Goal: Task Accomplishment & Management: Manage account settings

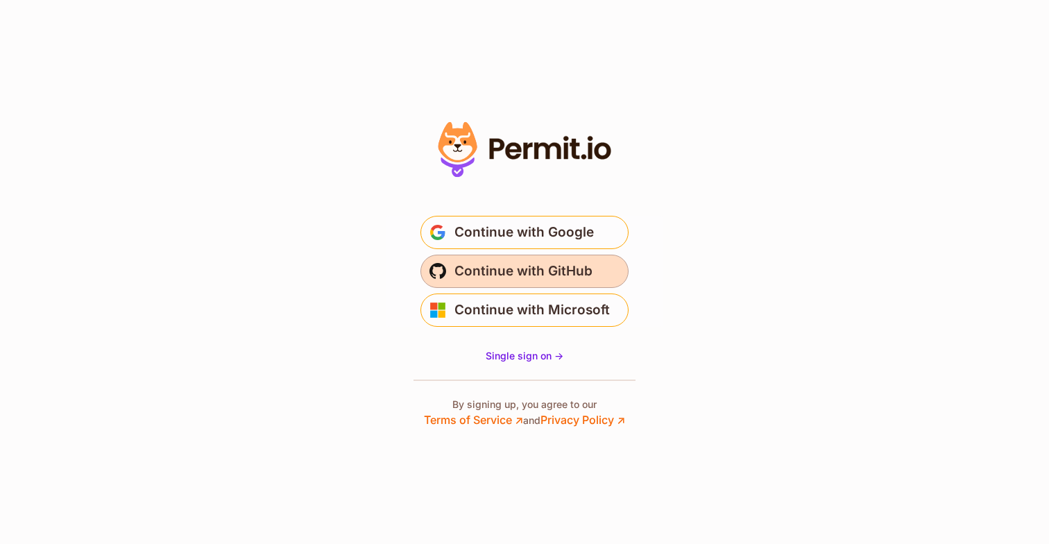
click at [500, 273] on span "Continue with GitHub" at bounding box center [523, 271] width 138 height 22
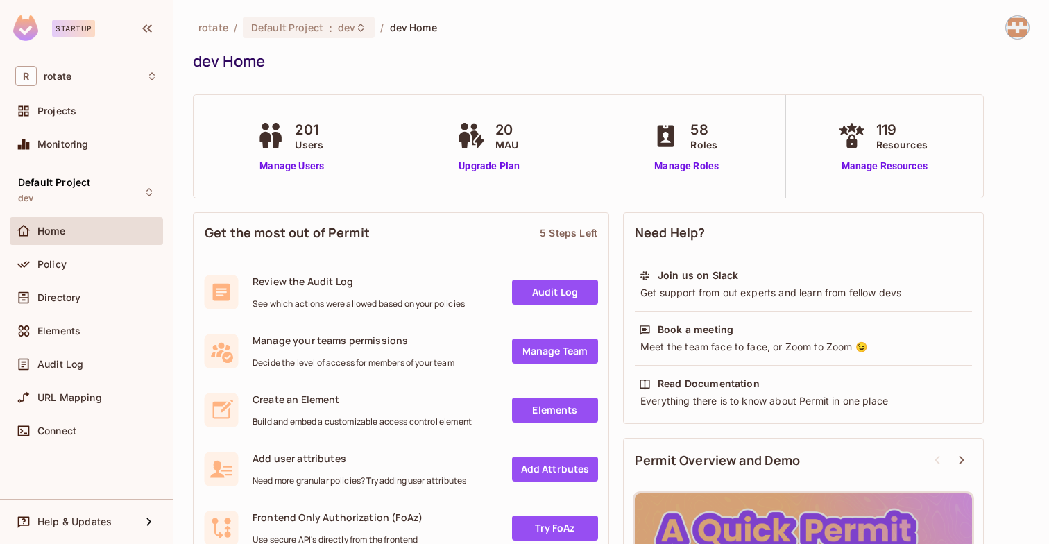
click at [291, 146] on div "201 Users" at bounding box center [291, 135] width 77 height 33
click at [284, 160] on link "Manage Users" at bounding box center [291, 166] width 77 height 15
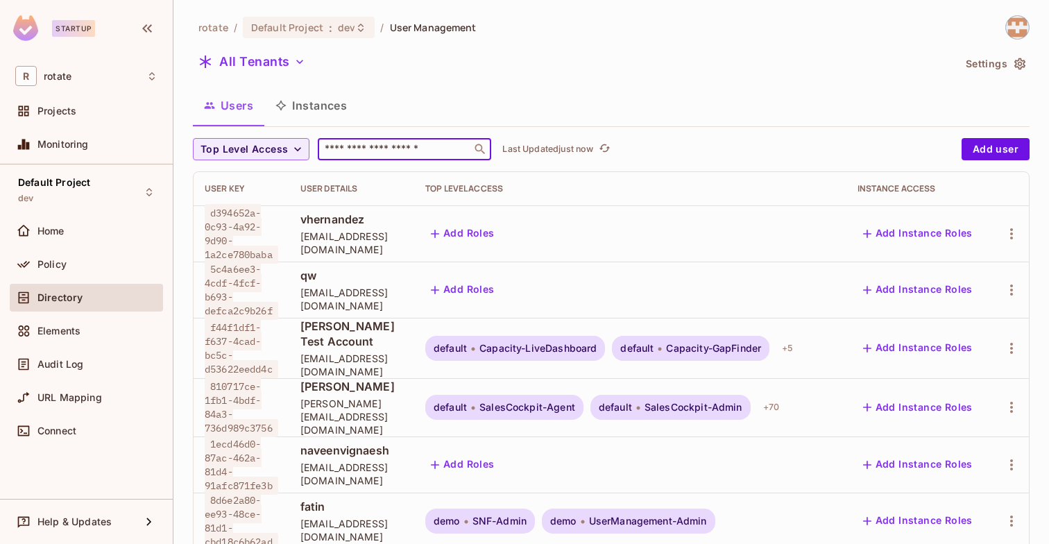
click at [346, 153] on input "text" at bounding box center [395, 149] width 146 height 14
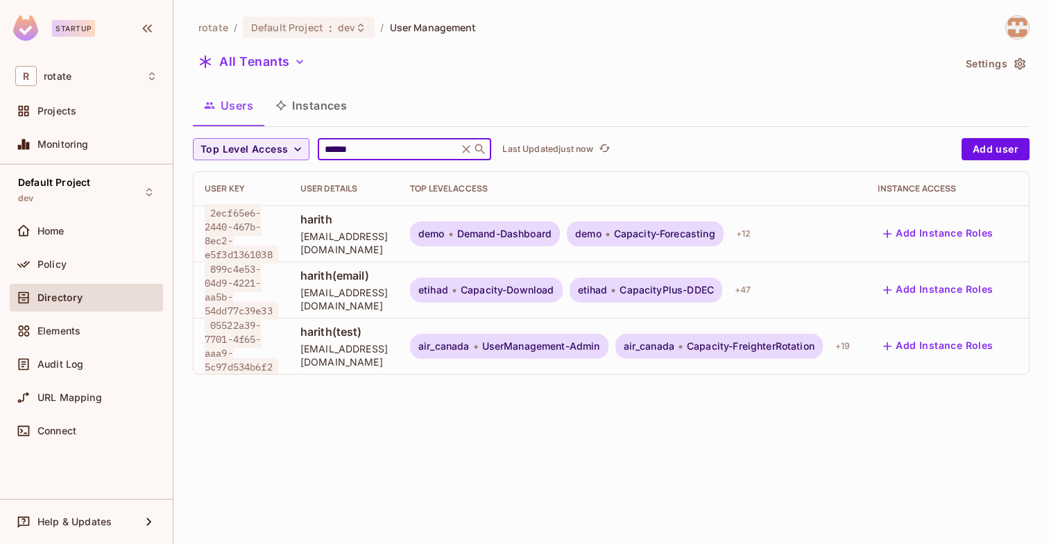
type input "******"
click at [327, 274] on span "harith(email)" at bounding box center [343, 275] width 87 height 15
click at [314, 277] on span "harith(email)" at bounding box center [343, 275] width 87 height 15
click at [987, 283] on button "Add Instance Roles" at bounding box center [938, 290] width 121 height 22
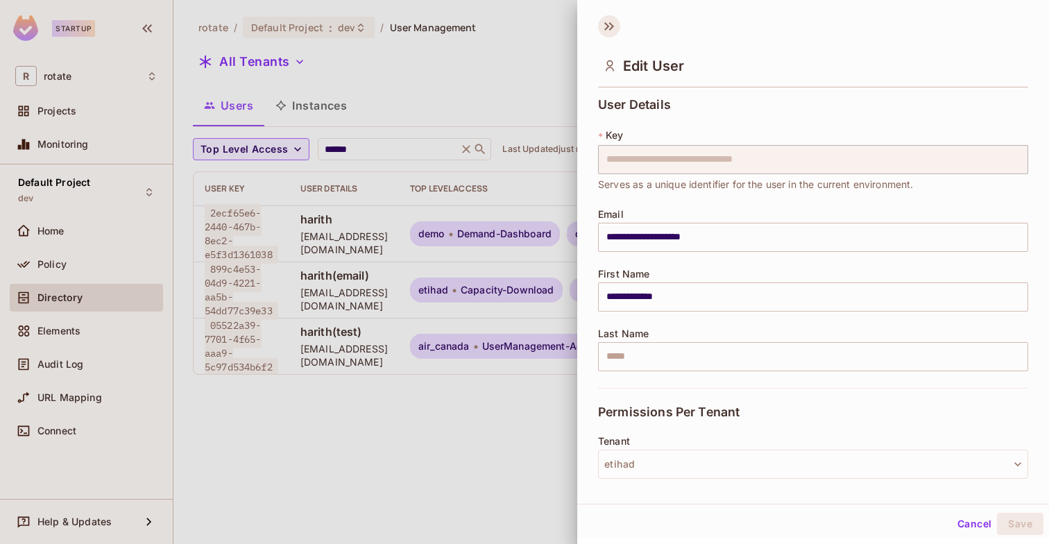
click at [607, 21] on icon at bounding box center [609, 26] width 22 height 22
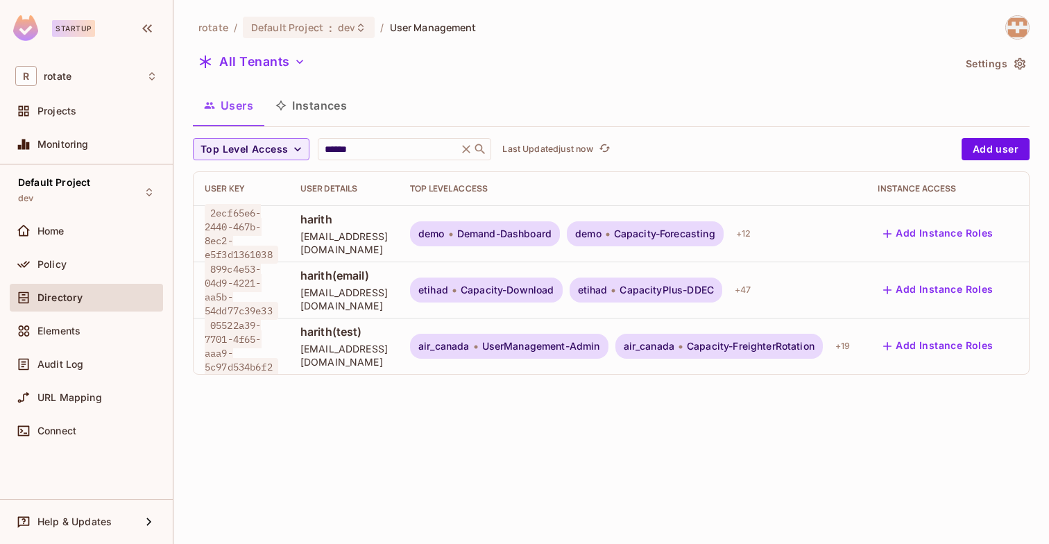
scroll to position [0, 56]
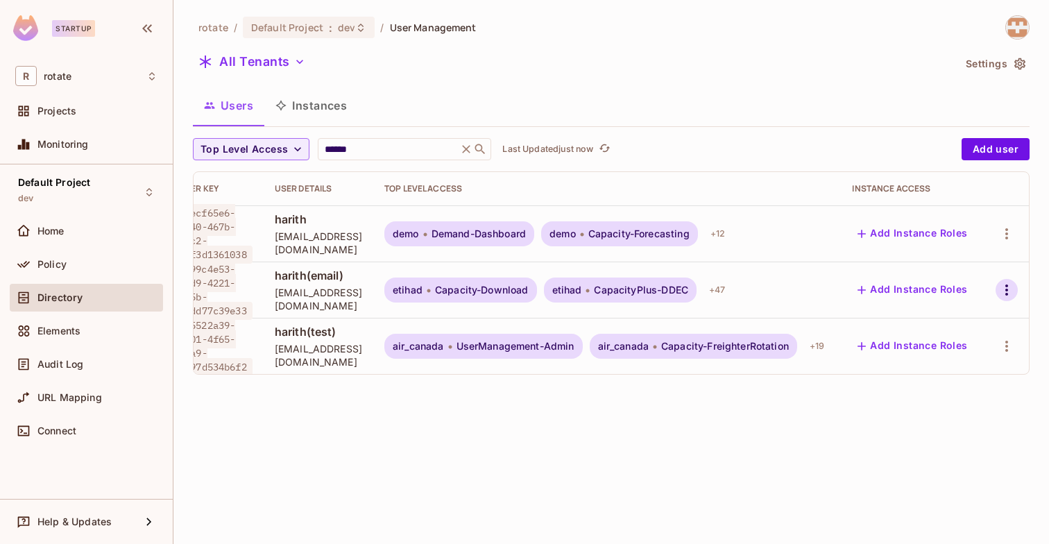
click at [1003, 282] on icon "button" at bounding box center [1006, 290] width 17 height 17
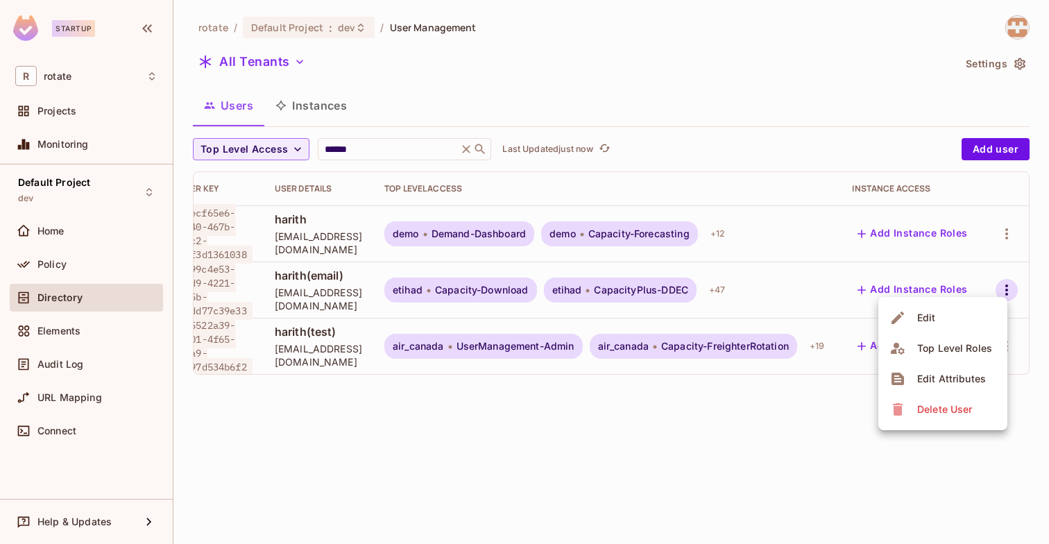
click at [950, 346] on div "Top Level Roles" at bounding box center [954, 348] width 75 height 14
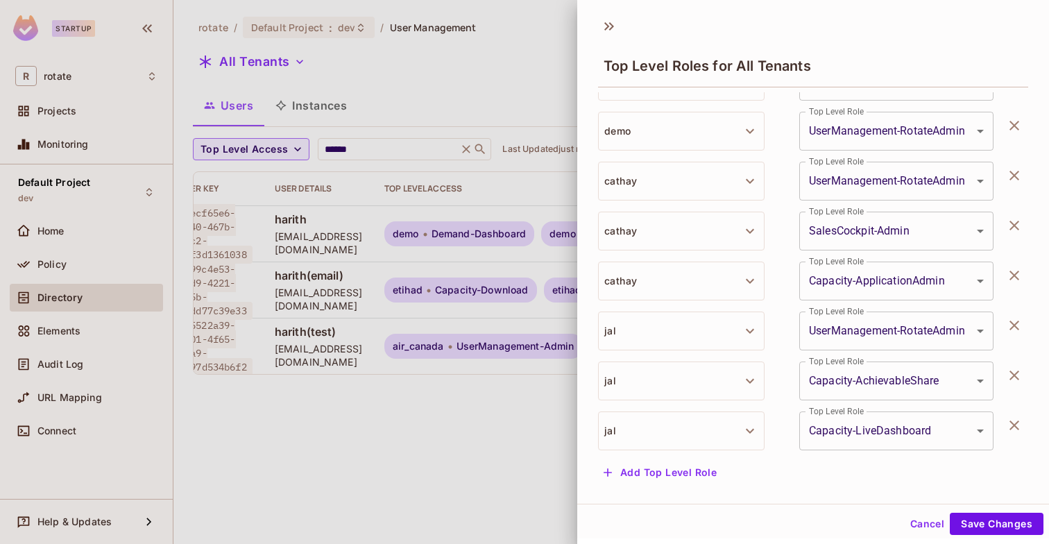
scroll to position [2, 0]
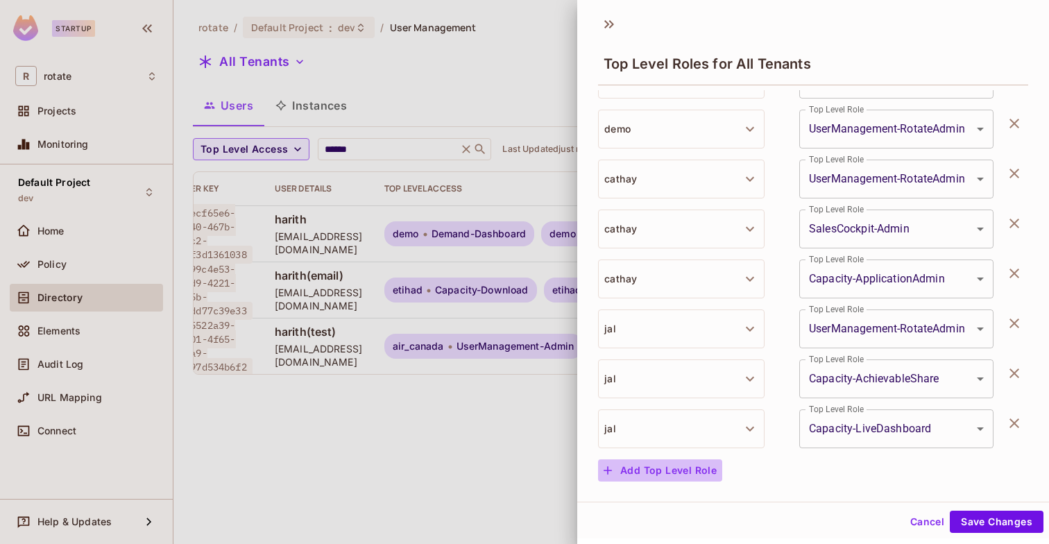
click at [663, 470] on button "Add Top Level Role" at bounding box center [660, 470] width 124 height 22
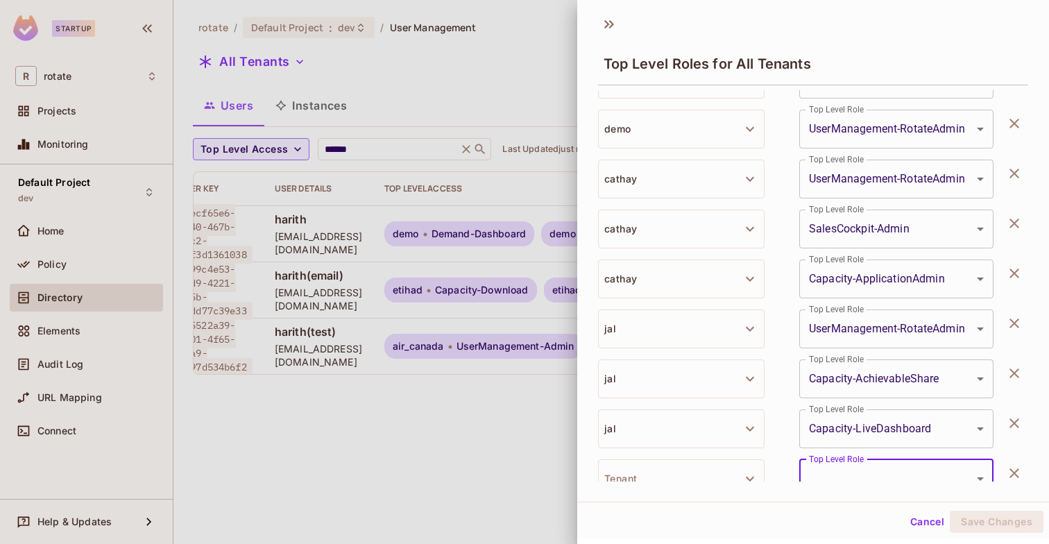
scroll to position [2181, 0]
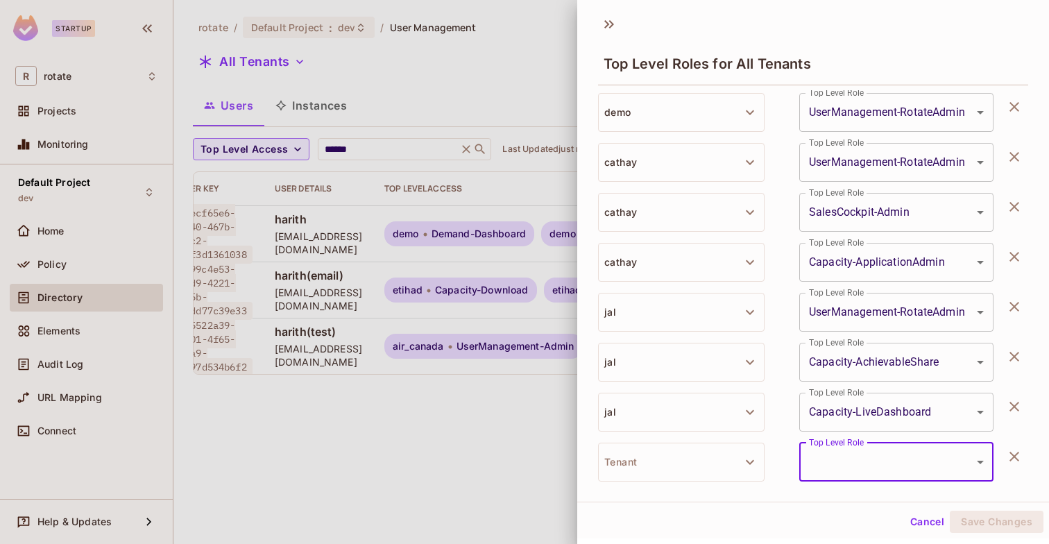
click at [663, 470] on button "Tenant" at bounding box center [681, 462] width 167 height 39
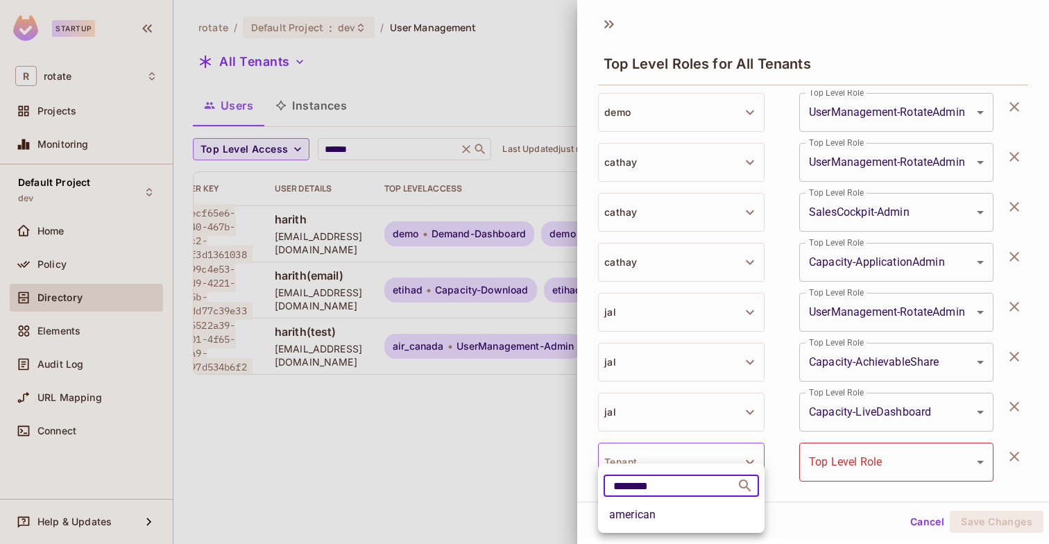
type input "********"
click at [652, 515] on li "american" at bounding box center [681, 514] width 167 height 25
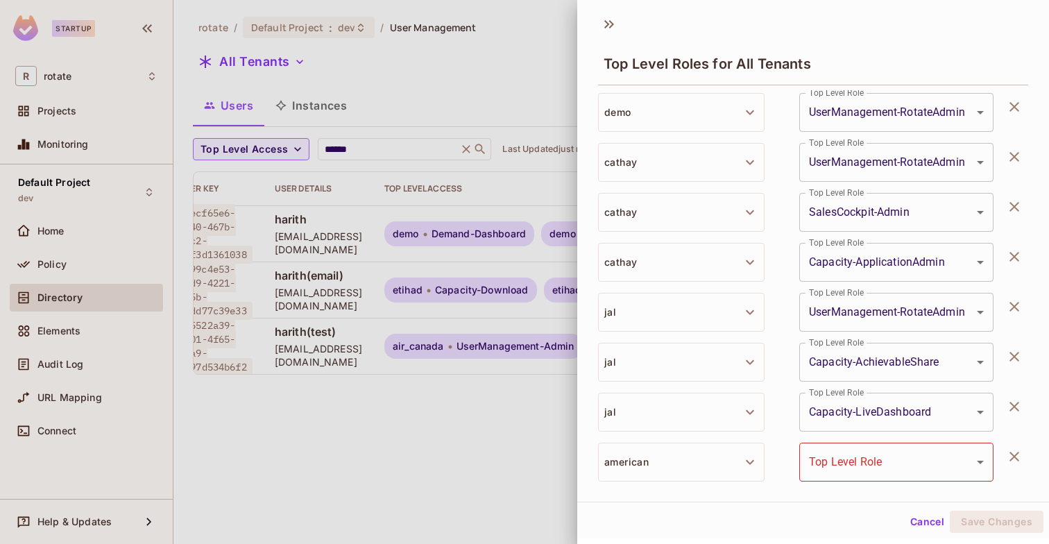
click at [833, 463] on body "Startup R rotate Projects Monitoring Default Project dev Home Policy Directory …" at bounding box center [524, 272] width 1049 height 544
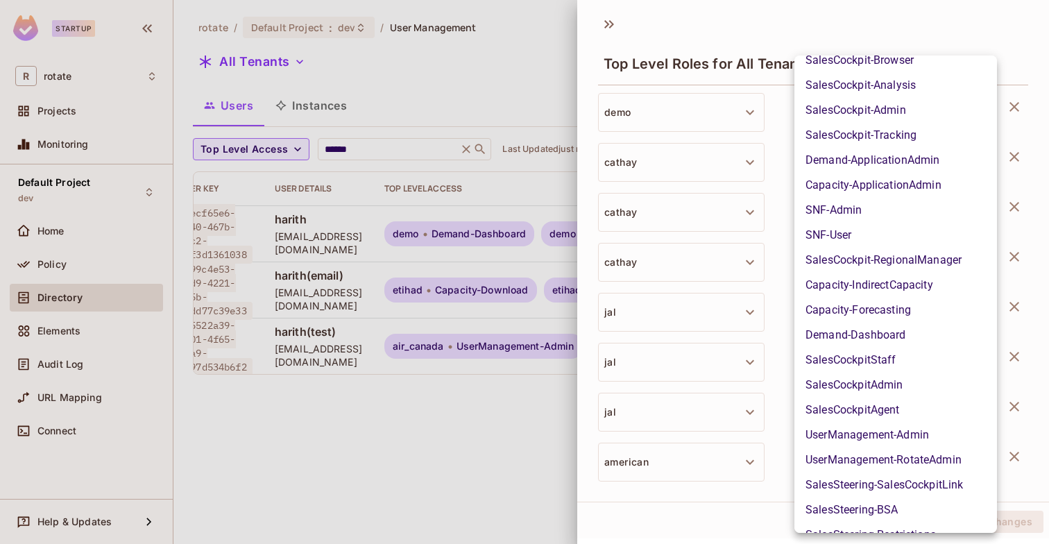
scroll to position [559, 0]
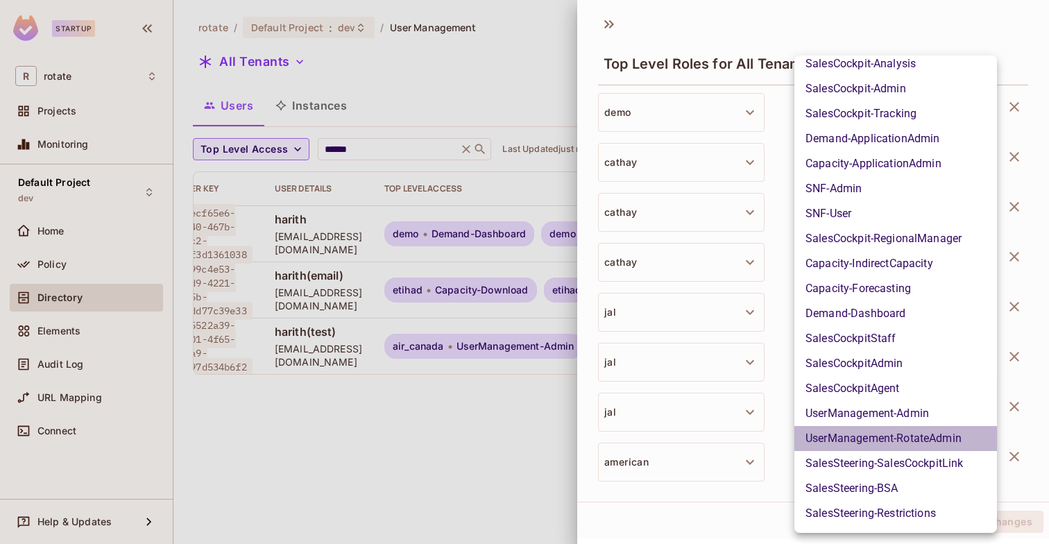
click at [877, 437] on li "UserManagement-RotateAdmin" at bounding box center [895, 438] width 203 height 25
type input "**********"
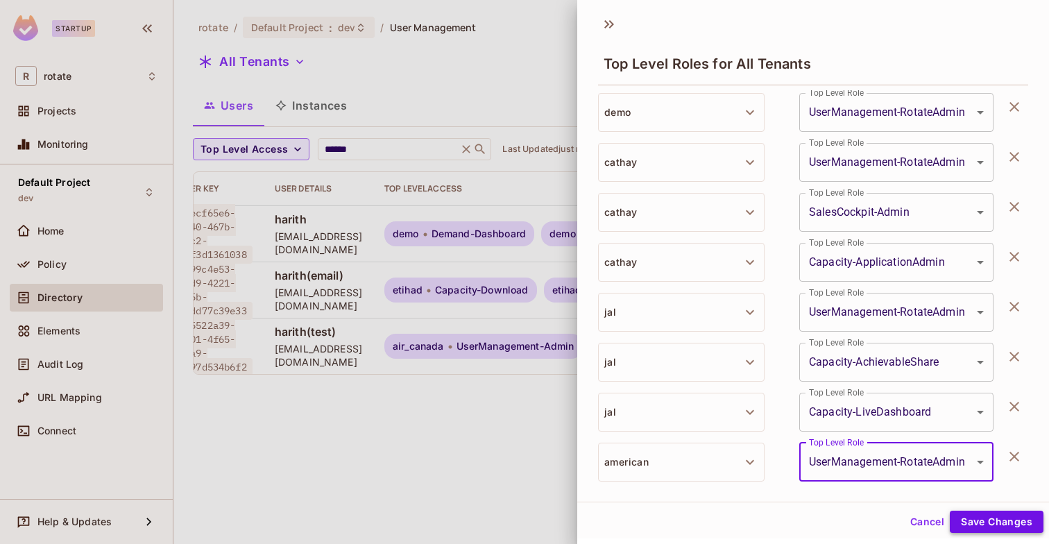
click at [991, 527] on button "Save Changes" at bounding box center [997, 522] width 94 height 22
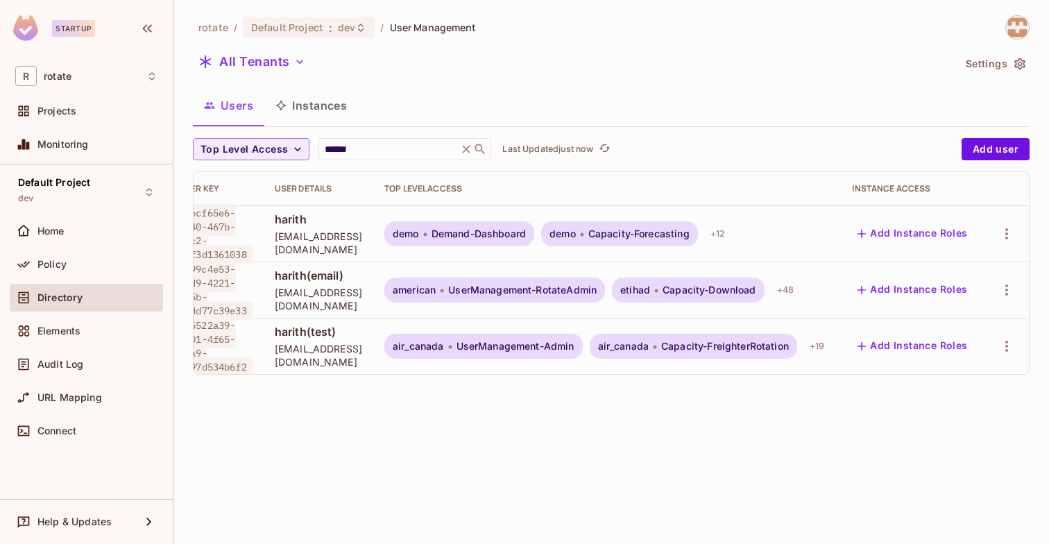
click at [463, 416] on div "rotate / Default Project : dev / User Management All Tenants Settings Users Ins…" at bounding box center [611, 272] width 876 height 544
click at [288, 60] on button "All Tenants" at bounding box center [252, 62] width 118 height 22
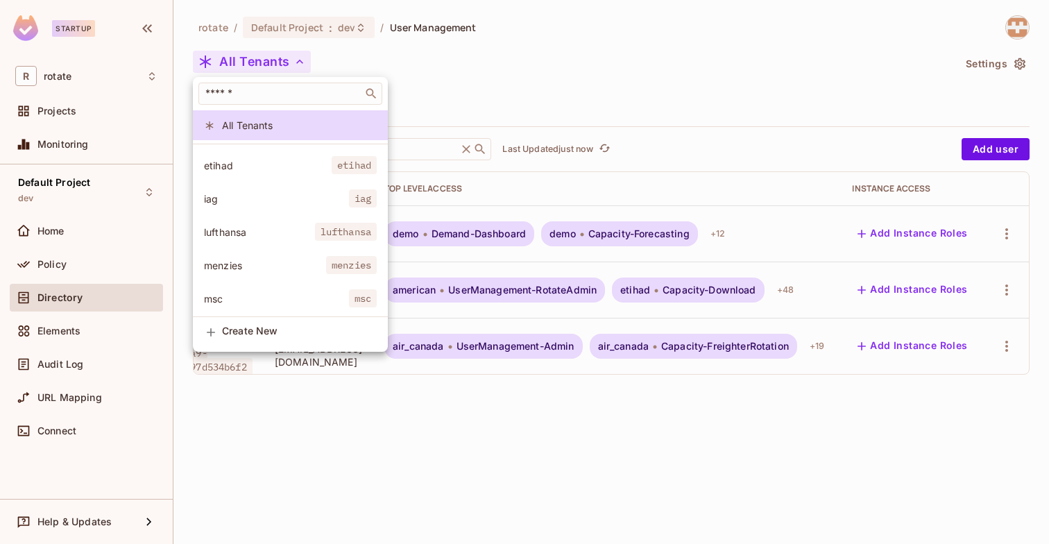
scroll to position [326, 0]
click at [529, 57] on div at bounding box center [524, 272] width 1049 height 544
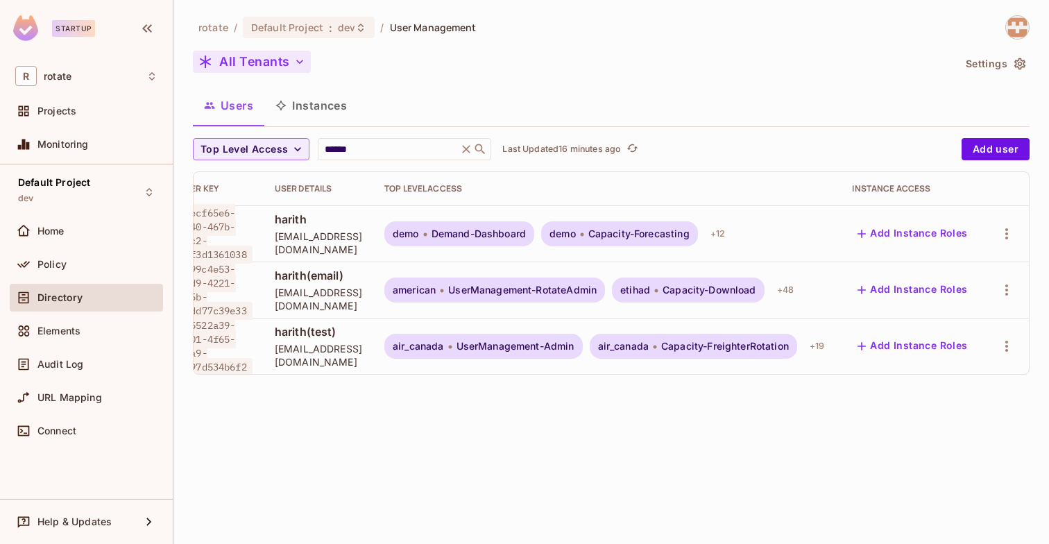
click at [265, 63] on button "All Tenants" at bounding box center [252, 62] width 118 height 22
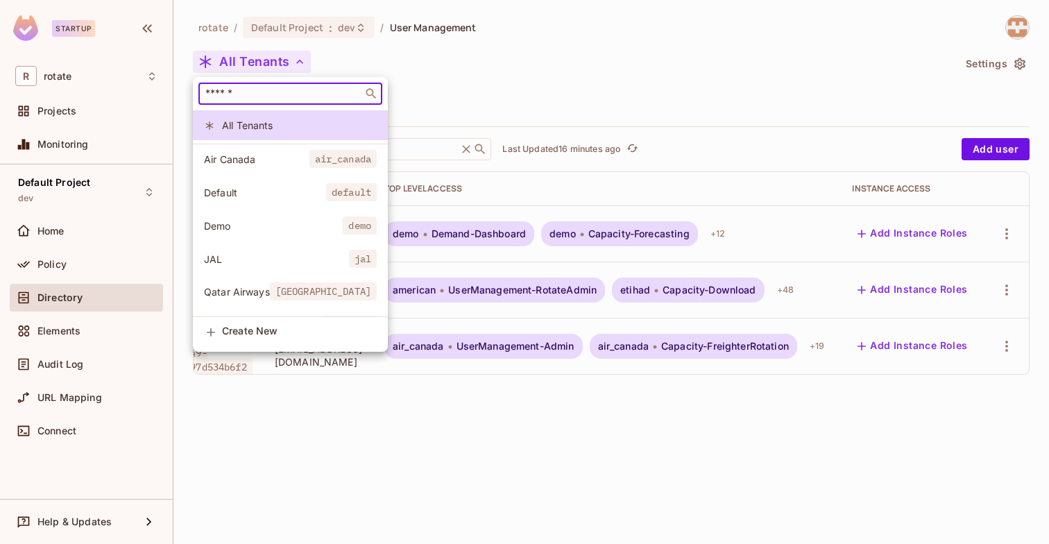
click at [269, 98] on input "text" at bounding box center [281, 94] width 156 height 14
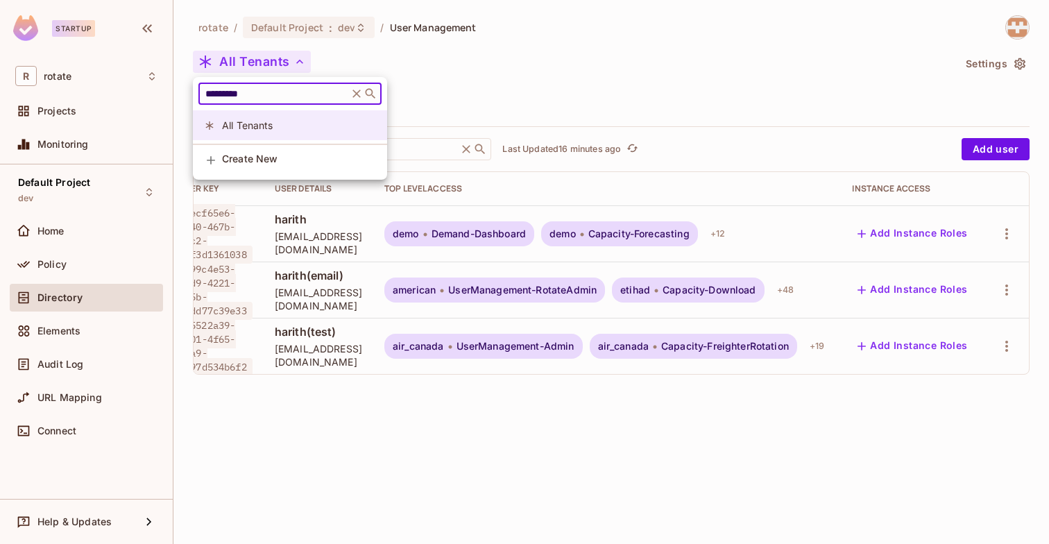
type input "********"
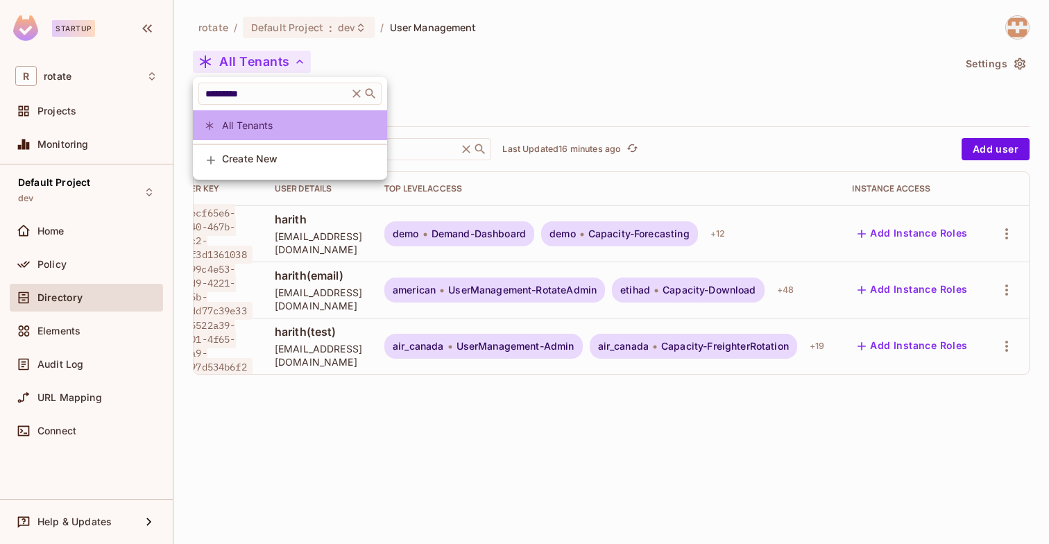
click at [268, 121] on span "All Tenants" at bounding box center [299, 125] width 154 height 13
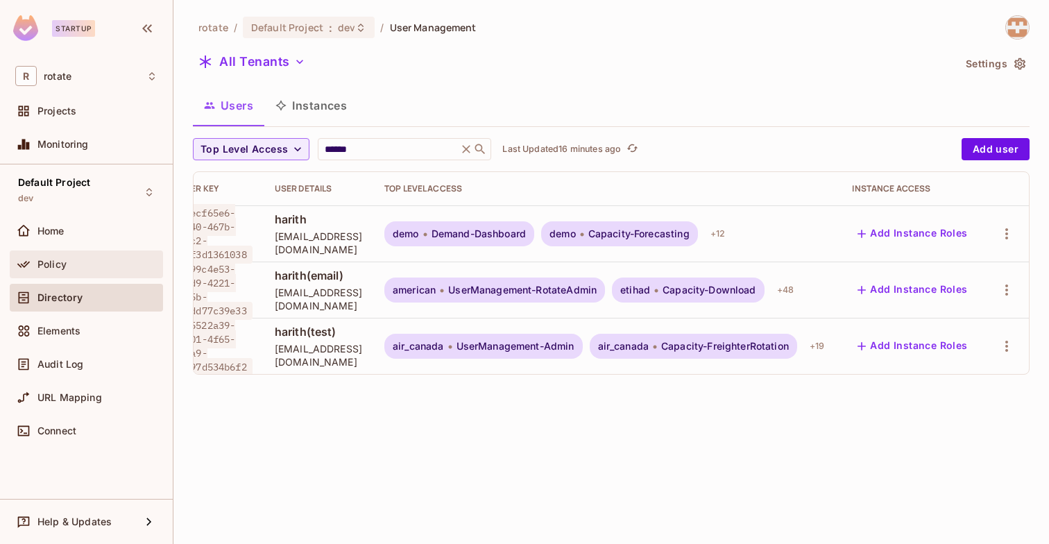
click at [38, 264] on span "Policy" at bounding box center [51, 264] width 29 height 11
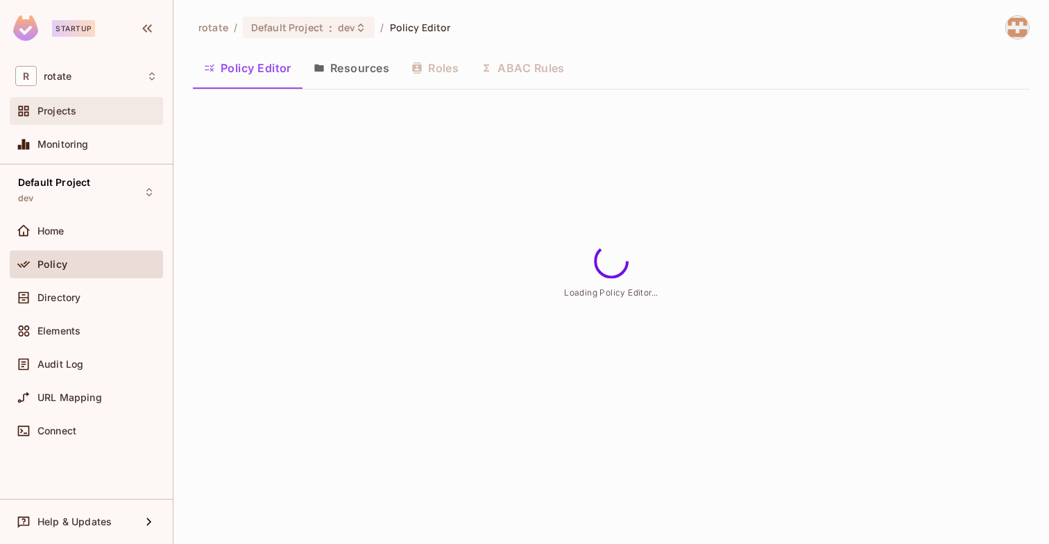
click at [90, 125] on div "Projects" at bounding box center [86, 111] width 153 height 28
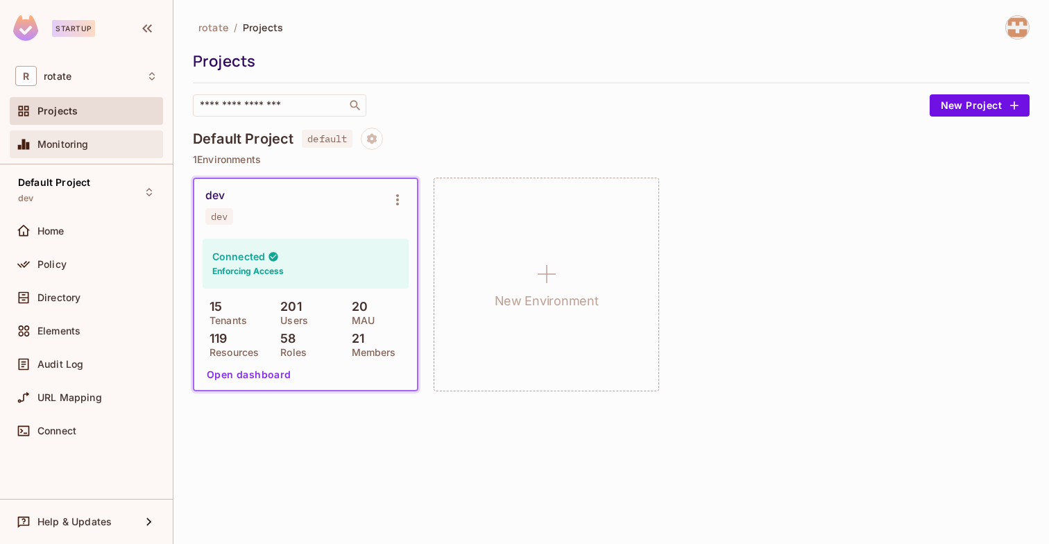
click at [91, 152] on div "Monitoring" at bounding box center [86, 144] width 142 height 17
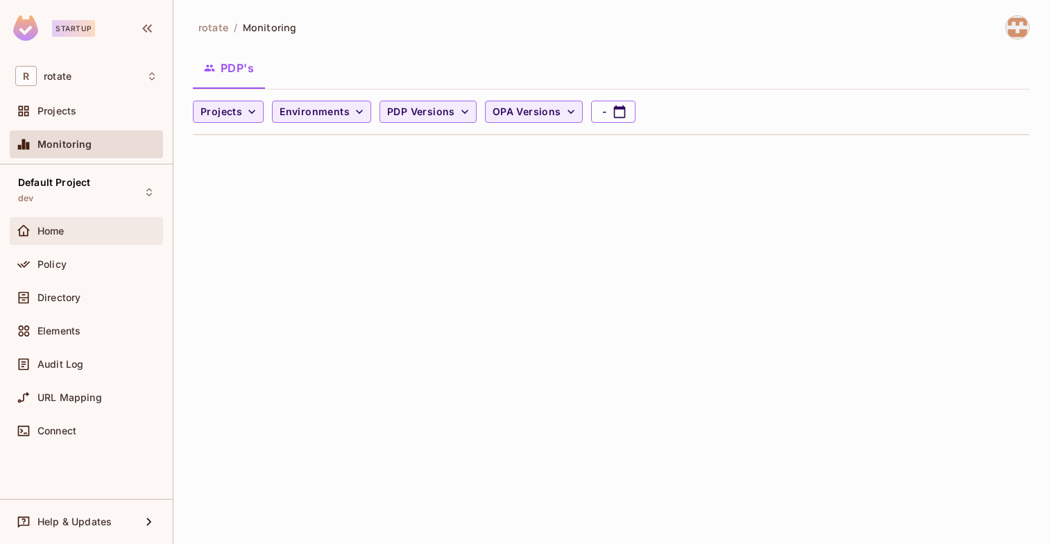
click at [83, 230] on div "Home" at bounding box center [97, 230] width 120 height 11
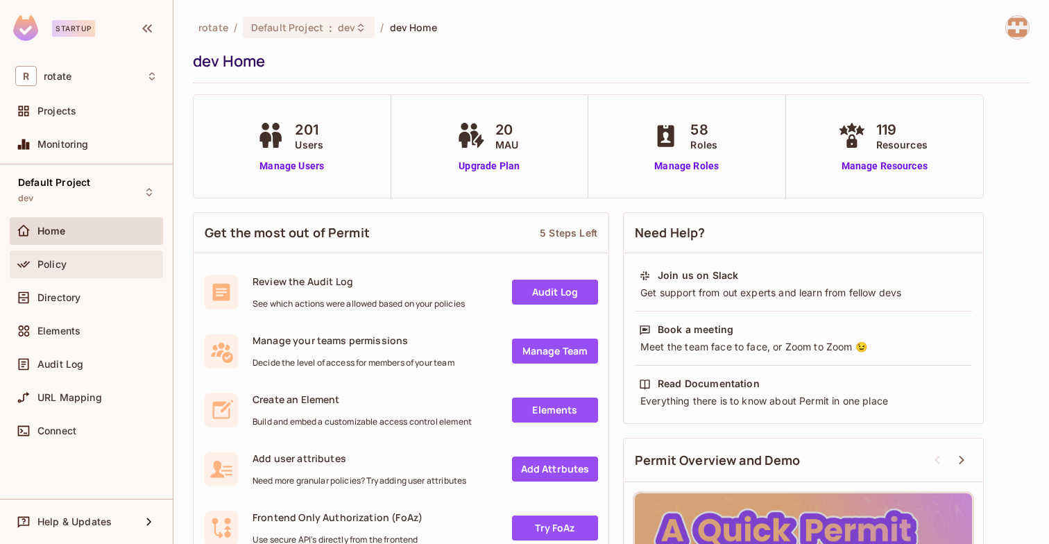
click at [84, 251] on div "Policy" at bounding box center [86, 264] width 153 height 28
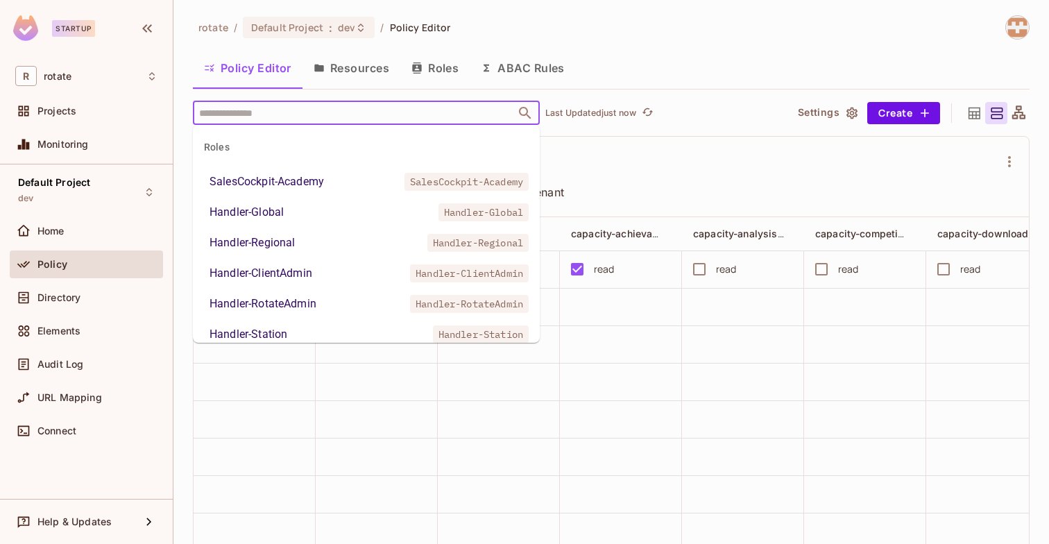
click at [479, 114] on input "text" at bounding box center [354, 113] width 317 height 24
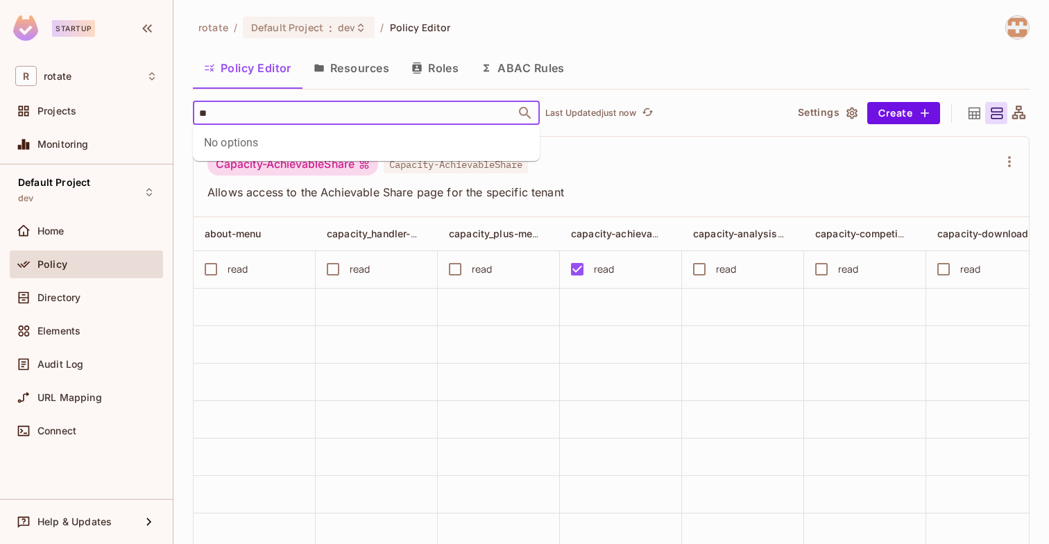
type input "*"
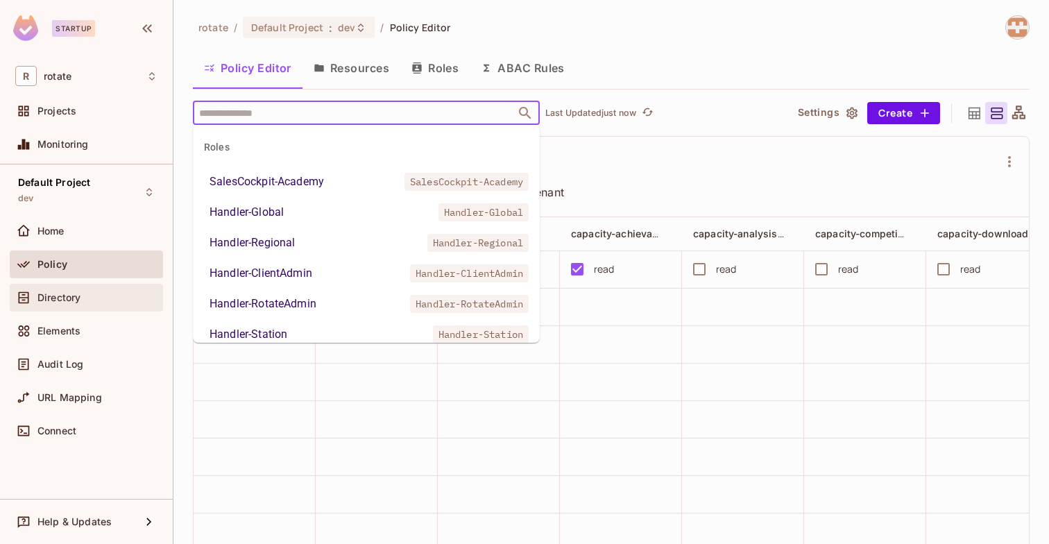
click at [84, 302] on div "Directory" at bounding box center [97, 297] width 120 height 11
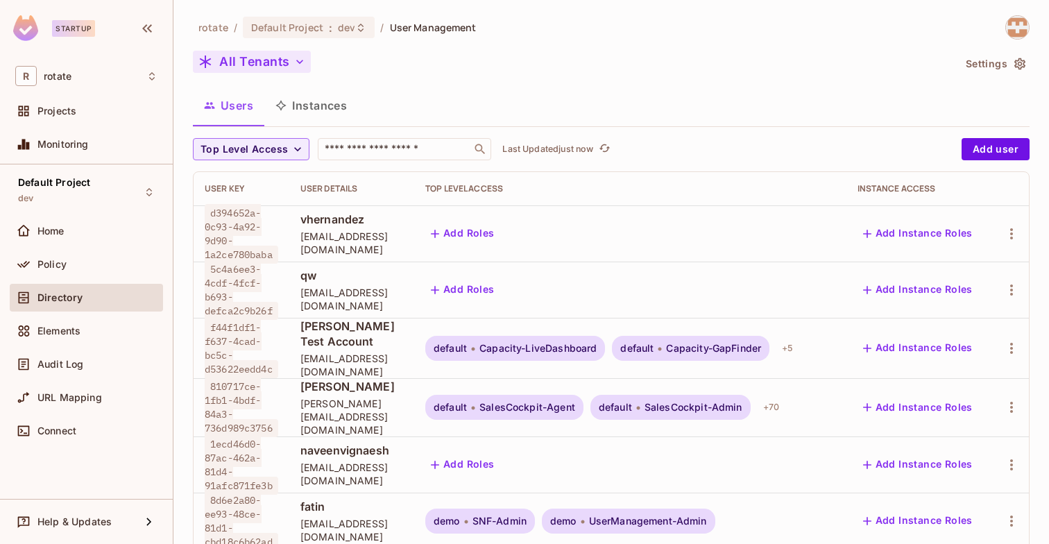
click at [293, 59] on icon "button" at bounding box center [300, 62] width 14 height 14
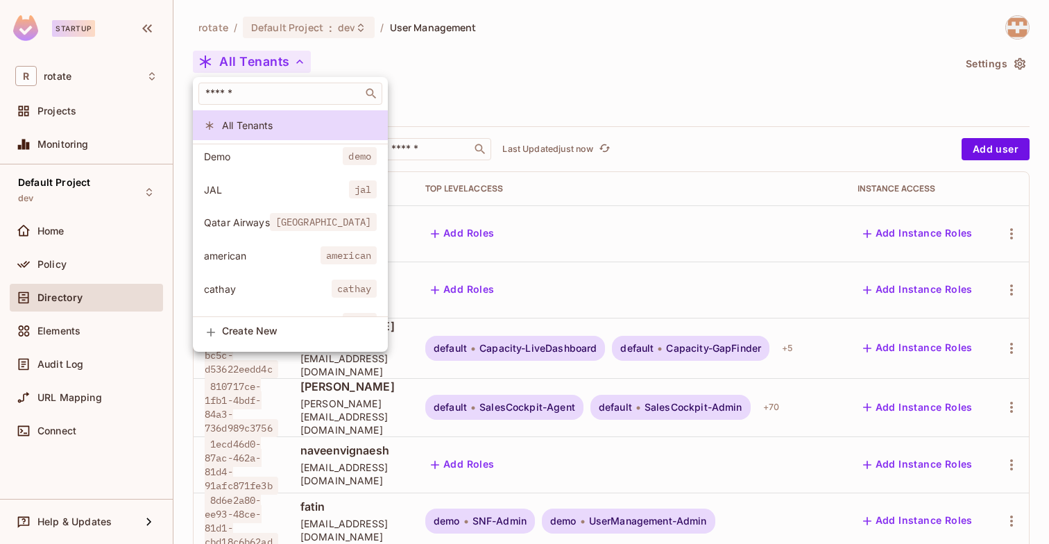
scroll to position [71, 0]
click at [441, 62] on div at bounding box center [524, 272] width 1049 height 544
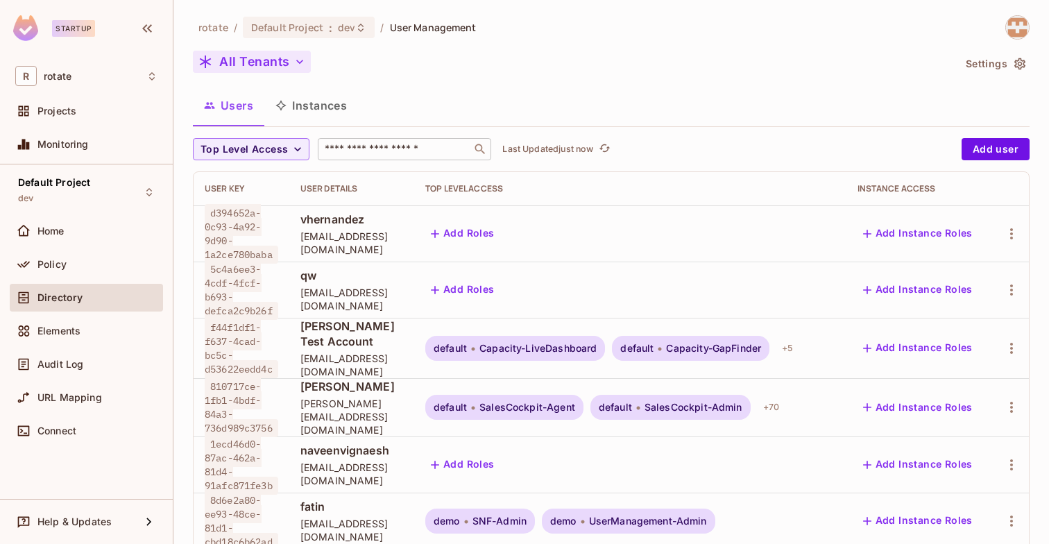
click at [370, 144] on input "text" at bounding box center [395, 149] width 146 height 14
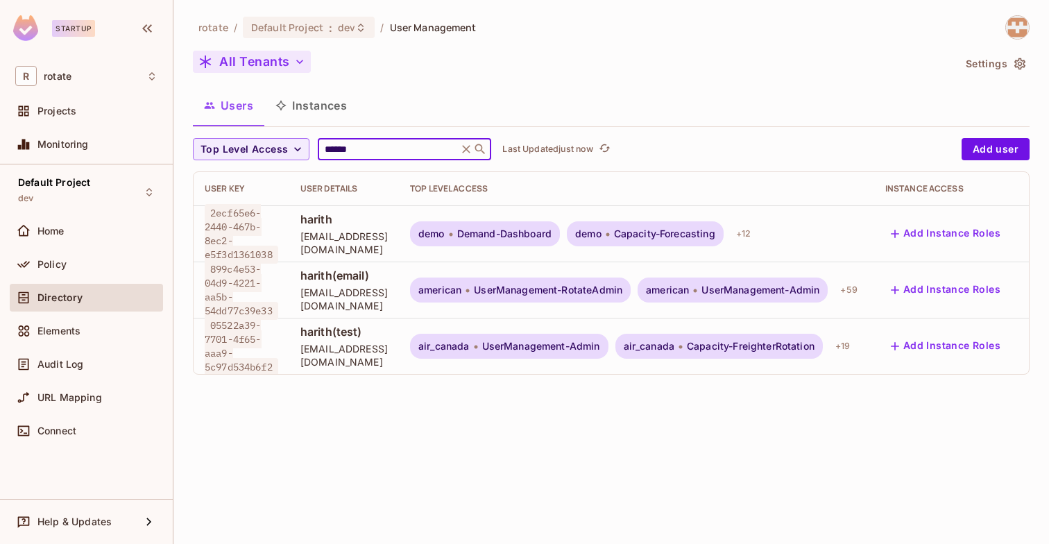
scroll to position [0, 63]
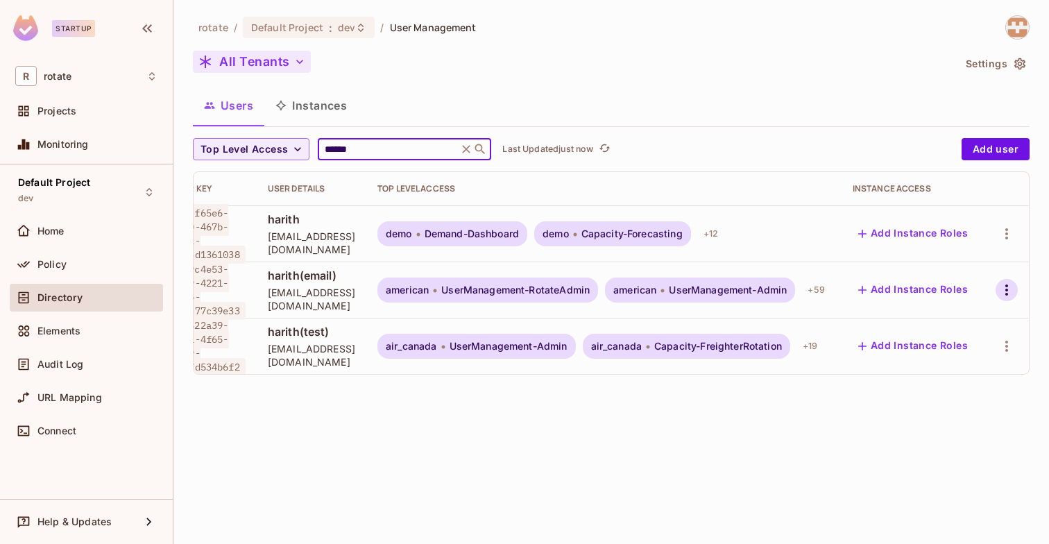
type input "******"
click at [1009, 286] on icon "button" at bounding box center [1006, 290] width 17 height 17
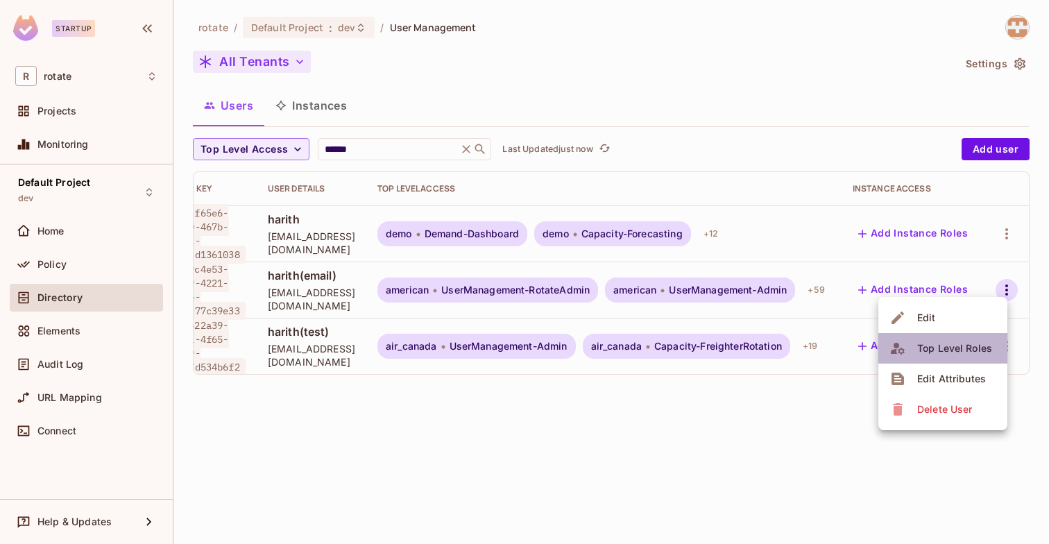
click at [966, 351] on div "Top Level Roles" at bounding box center [954, 348] width 75 height 14
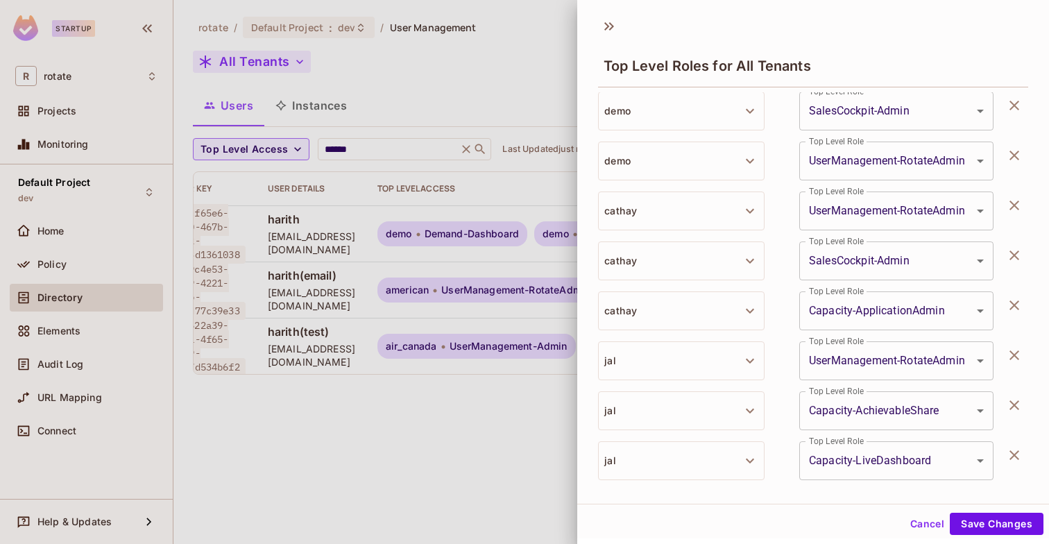
scroll to position [2764, 0]
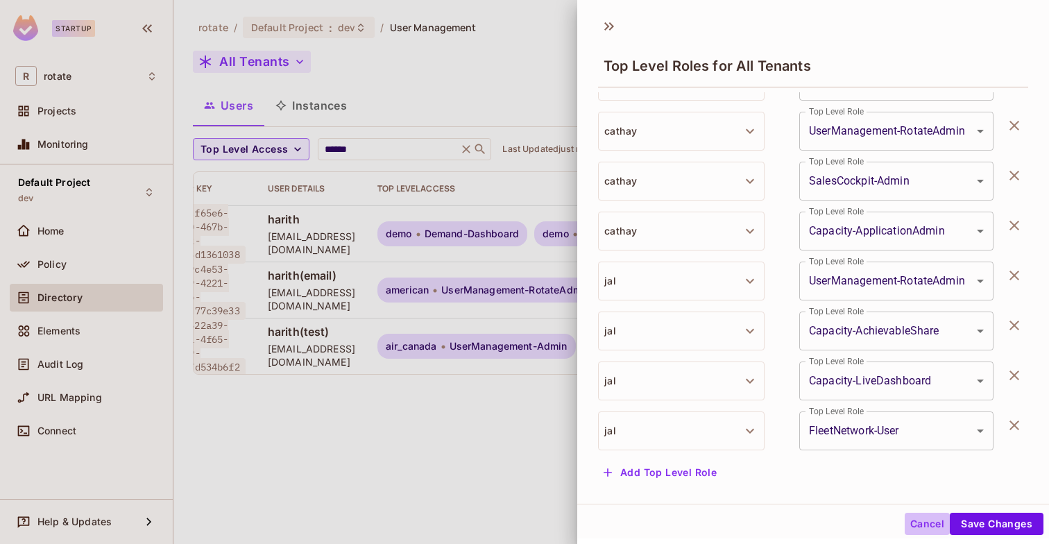
click at [914, 522] on button "Cancel" at bounding box center [927, 524] width 45 height 22
